Goal: Task Accomplishment & Management: Complete application form

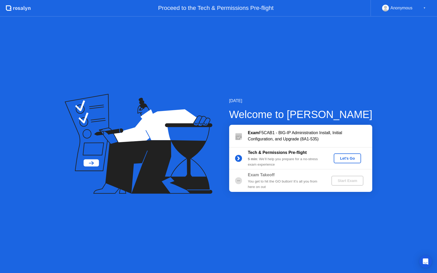
click at [348, 157] on div "Let's Go" at bounding box center [347, 158] width 23 height 4
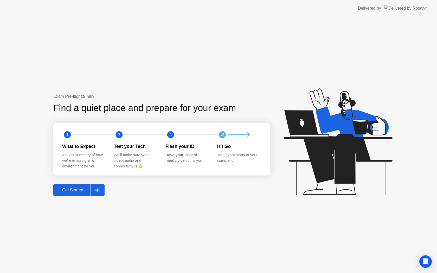
click at [82, 188] on div "Get Started" at bounding box center [73, 190] width 36 height 5
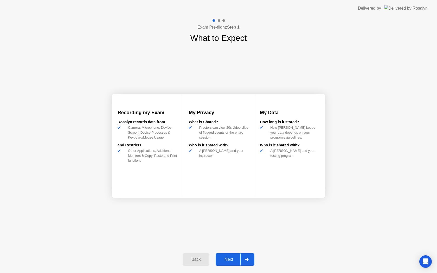
click at [231, 258] on div "Next" at bounding box center [228, 260] width 23 height 5
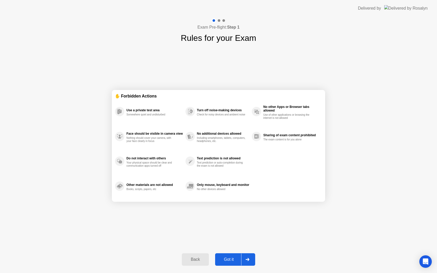
click at [231, 258] on div "Got it" at bounding box center [229, 260] width 24 height 5
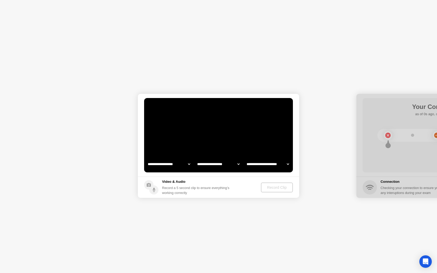
select select "**********"
select select "*******"
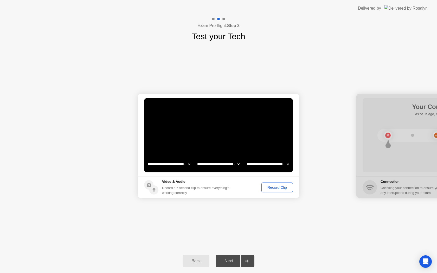
click at [278, 186] on div "Record Clip" at bounding box center [278, 188] width 28 height 4
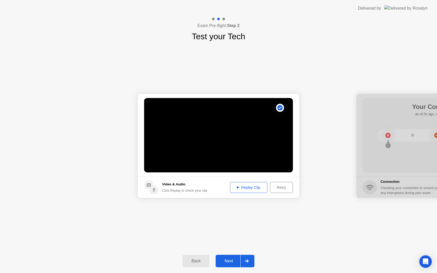
click at [238, 187] on icon at bounding box center [238, 187] width 2 height 2
click at [232, 259] on div "Next" at bounding box center [228, 261] width 23 height 5
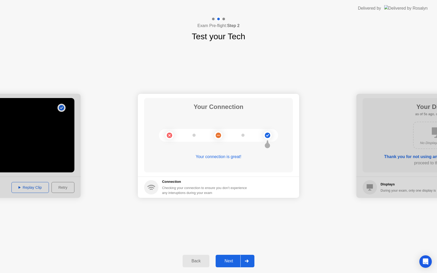
click at [234, 259] on div "Next" at bounding box center [228, 261] width 23 height 5
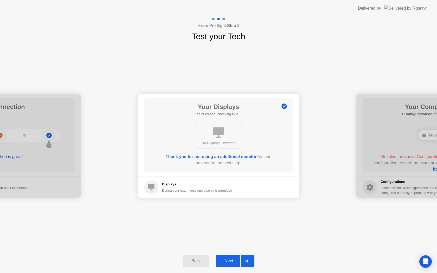
click at [234, 259] on div "Next" at bounding box center [228, 261] width 23 height 5
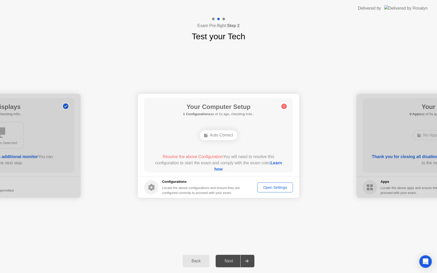
click at [222, 137] on div "Auto Correct" at bounding box center [218, 135] width 37 height 10
click at [284, 105] on circle at bounding box center [284, 106] width 5 height 5
click at [285, 107] on circle at bounding box center [284, 106] width 5 height 5
click at [273, 187] on div "Open Settings" at bounding box center [275, 188] width 32 height 4
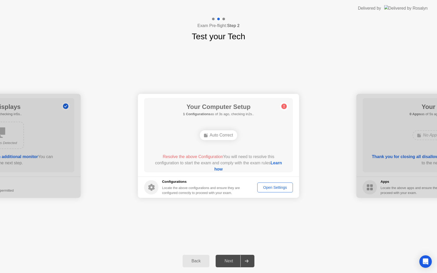
click at [266, 186] on div "Open Settings" at bounding box center [275, 188] width 32 height 4
click at [164, 188] on div "Locate the above configurations and ensure they are configured correctly to pro…" at bounding box center [201, 191] width 79 height 10
click at [220, 169] on link "Learn how" at bounding box center [249, 166] width 68 height 11
click at [194, 259] on div "Back" at bounding box center [196, 261] width 24 height 5
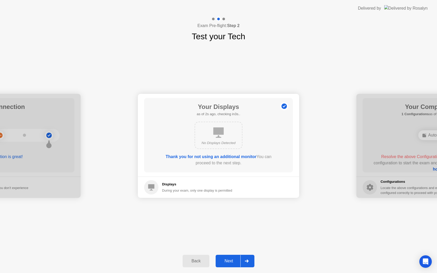
click at [196, 262] on div "Back" at bounding box center [196, 261] width 24 height 5
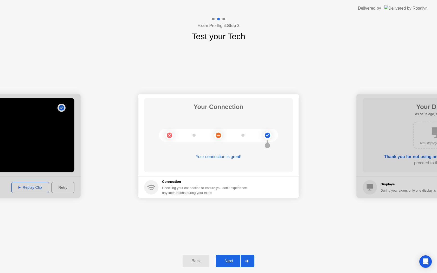
click at [196, 262] on div "Back" at bounding box center [196, 261] width 24 height 5
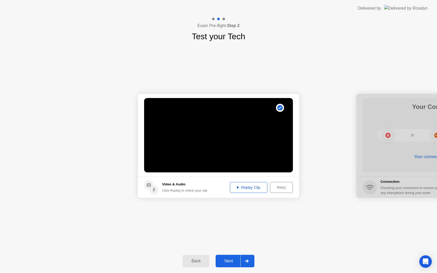
click at [196, 262] on div "Back" at bounding box center [196, 261] width 24 height 5
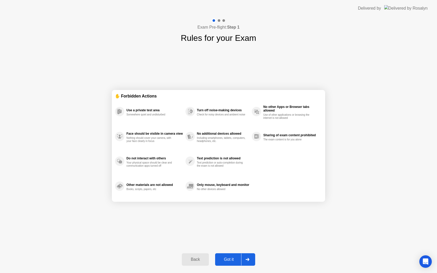
click at [234, 258] on div "Got it" at bounding box center [229, 260] width 24 height 5
select select "**********"
select select "*******"
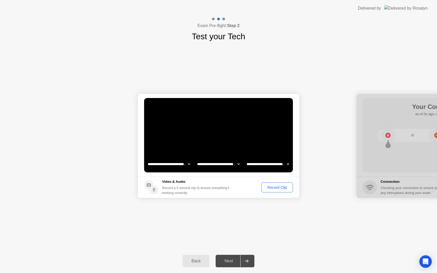
click at [269, 190] on div "Record Clip" at bounding box center [278, 188] width 28 height 4
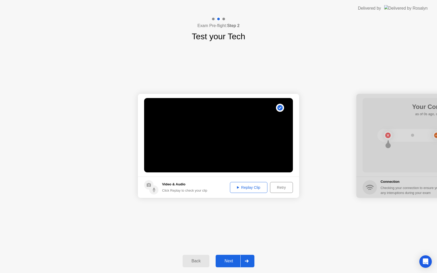
click at [235, 258] on button "Next" at bounding box center [235, 261] width 39 height 12
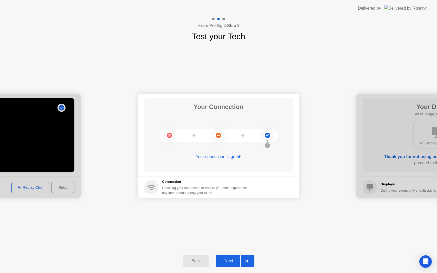
click at [232, 261] on div "Next" at bounding box center [228, 261] width 23 height 5
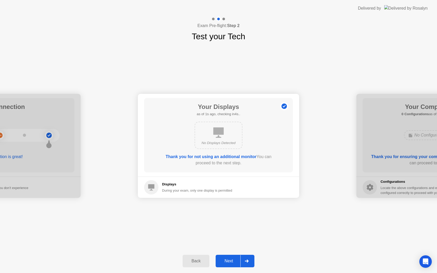
click at [232, 261] on div "Next" at bounding box center [228, 261] width 23 height 5
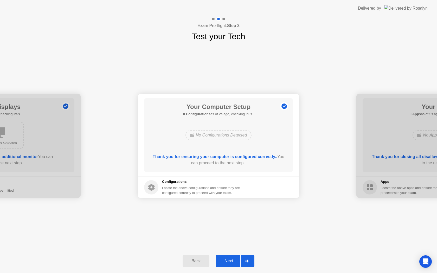
click at [232, 261] on div "Next" at bounding box center [228, 261] width 23 height 5
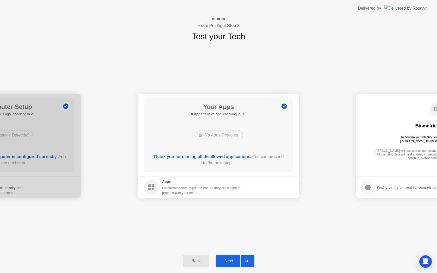
click at [232, 261] on div "Next" at bounding box center [228, 261] width 23 height 5
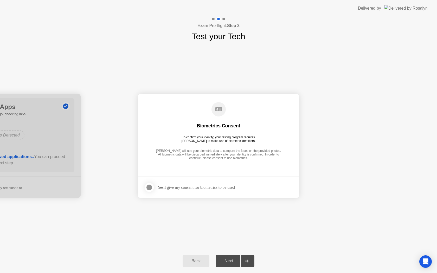
click at [232, 261] on div "Next" at bounding box center [228, 261] width 23 height 5
click at [149, 186] on div at bounding box center [149, 188] width 6 height 6
click at [227, 261] on div "Next" at bounding box center [228, 261] width 23 height 5
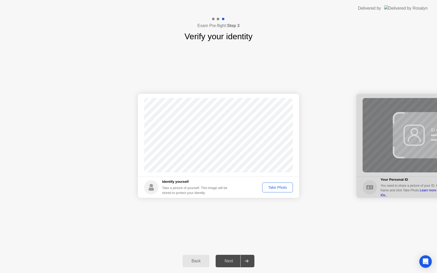
click at [277, 186] on div "Take Photo" at bounding box center [277, 188] width 27 height 4
click at [234, 259] on div "Next" at bounding box center [228, 261] width 23 height 5
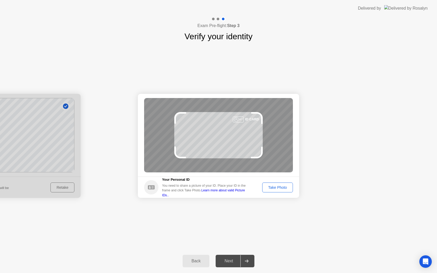
click at [274, 189] on div "Take Photo" at bounding box center [277, 188] width 27 height 4
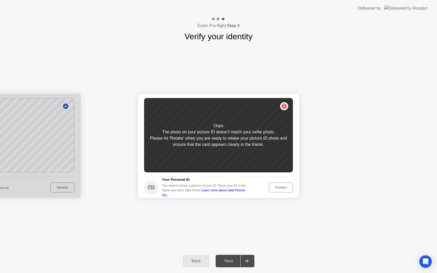
click at [274, 189] on div "Retake" at bounding box center [281, 188] width 20 height 4
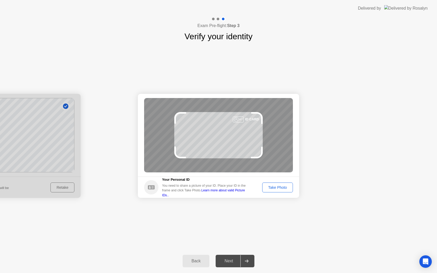
click at [274, 189] on div "Take Photo" at bounding box center [277, 188] width 27 height 4
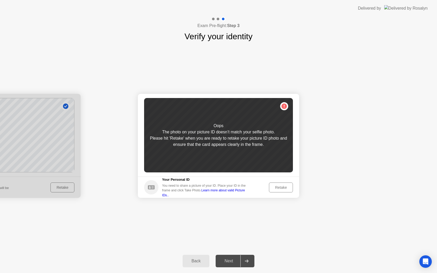
click at [245, 193] on link "Learn more about valid Picture IDs.." at bounding box center [203, 193] width 83 height 8
click at [426, 260] on icon "Open Intercom Messenger" at bounding box center [426, 262] width 6 height 7
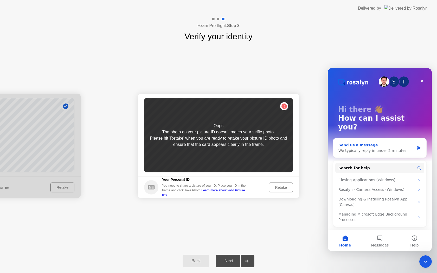
click at [375, 148] on div "We typically reply in under 2 minutes" at bounding box center [377, 150] width 76 height 5
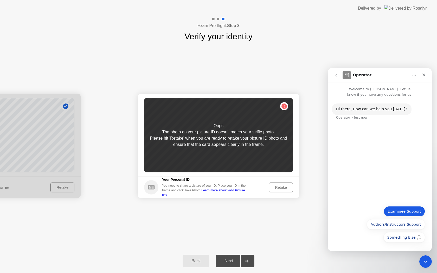
click at [404, 213] on button "Examinee Support" at bounding box center [404, 211] width 41 height 10
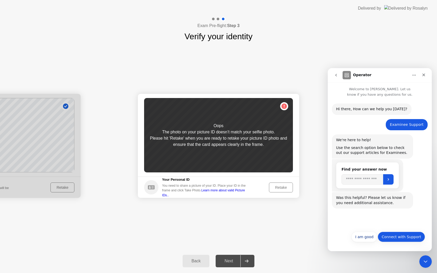
click at [404, 237] on button "Connect with Support" at bounding box center [401, 237] width 47 height 10
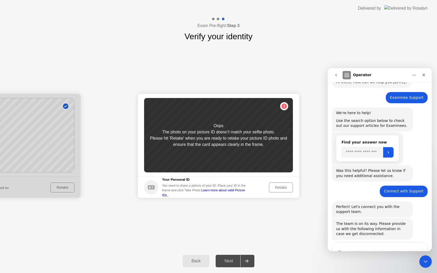
scroll to position [62, 0]
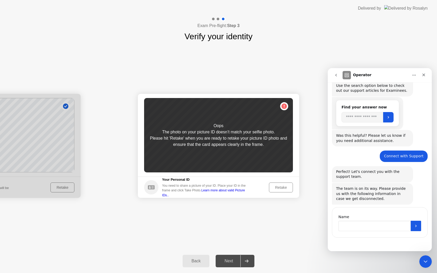
click at [391, 227] on input "Name" at bounding box center [375, 226] width 72 height 10
type input "********"
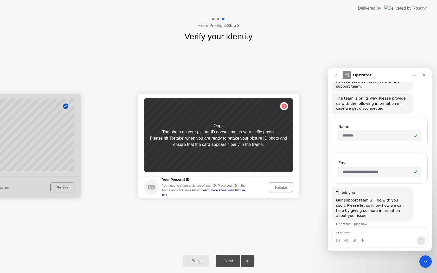
scroll to position [157, 0]
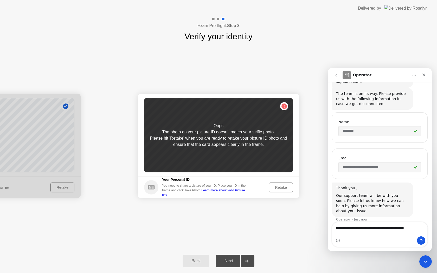
type textarea "**********"
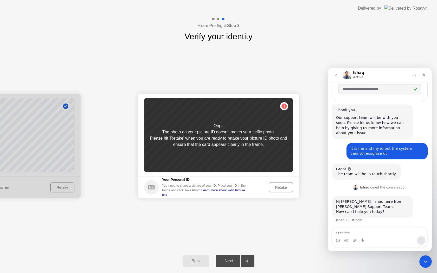
scroll to position [236, 0]
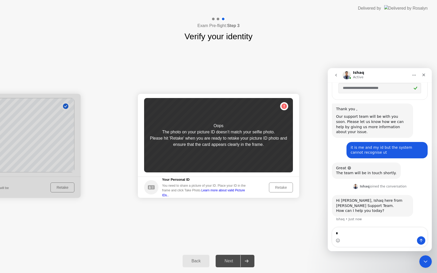
type textarea "**"
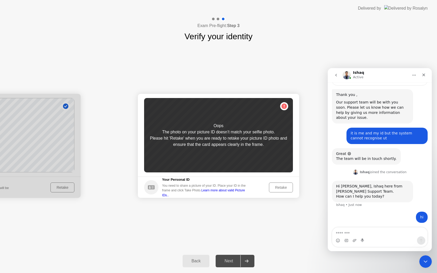
scroll to position [252, 0]
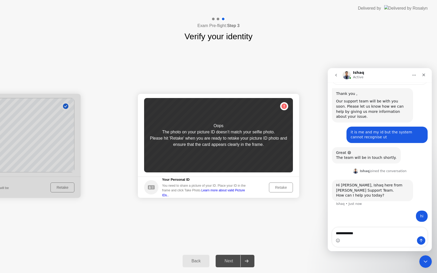
type textarea "**********"
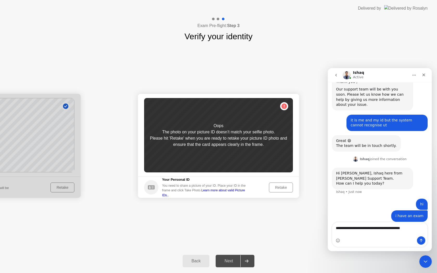
type textarea "**********"
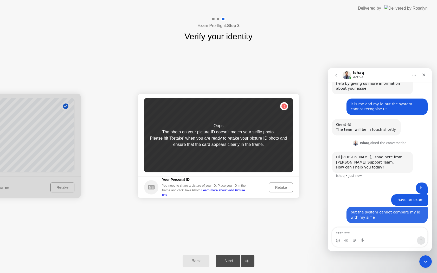
scroll to position [281, 0]
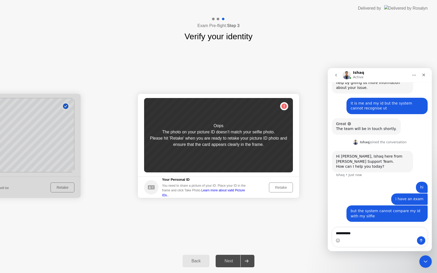
type textarea "**********"
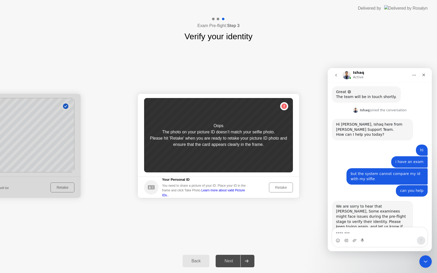
scroll to position [329, 0]
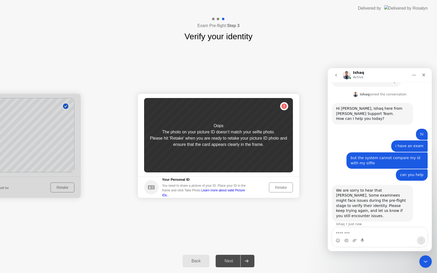
click at [414, 74] on icon "Home" at bounding box center [414, 75] width 4 height 4
click at [423, 76] on icon "Close" at bounding box center [424, 75] width 3 height 3
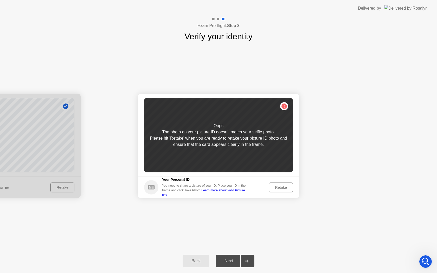
click at [279, 184] on button "Retake" at bounding box center [281, 188] width 24 height 10
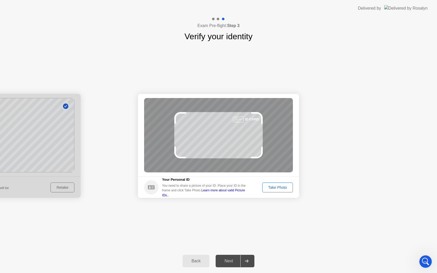
click at [283, 189] on div "Take Photo" at bounding box center [277, 188] width 27 height 4
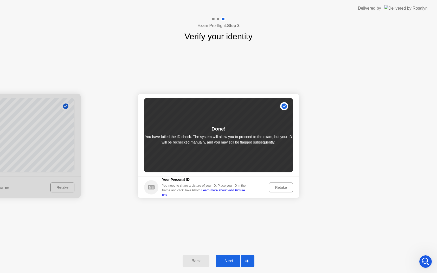
click at [235, 258] on button "Next" at bounding box center [235, 261] width 39 height 12
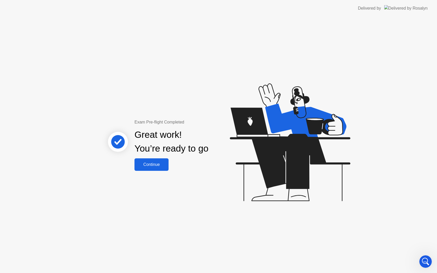
click at [154, 164] on div "Continue" at bounding box center [151, 164] width 31 height 5
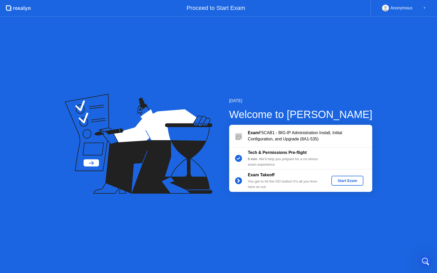
click at [342, 181] on div "Start Exam" at bounding box center [348, 181] width 28 height 4
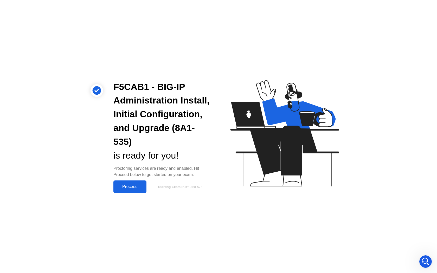
click at [136, 186] on div "Proceed" at bounding box center [130, 187] width 30 height 5
